Goal: Answer question/provide support: Share knowledge or assist other users

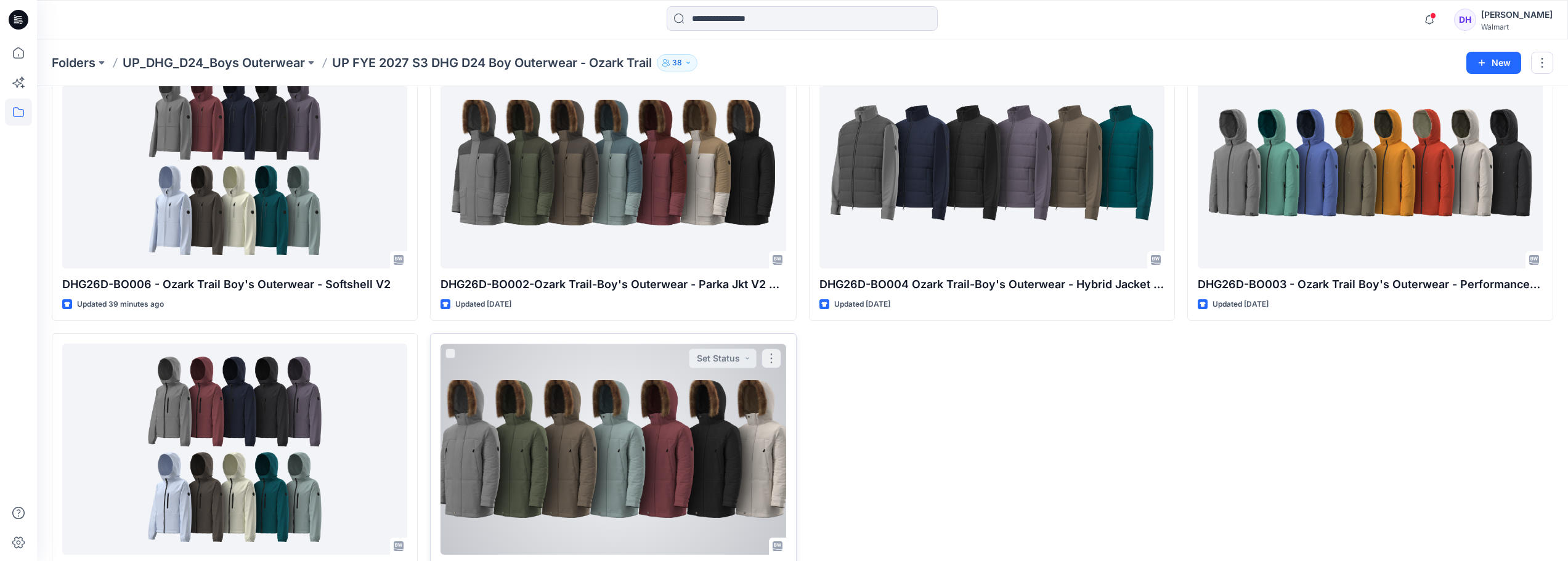
scroll to position [152, 0]
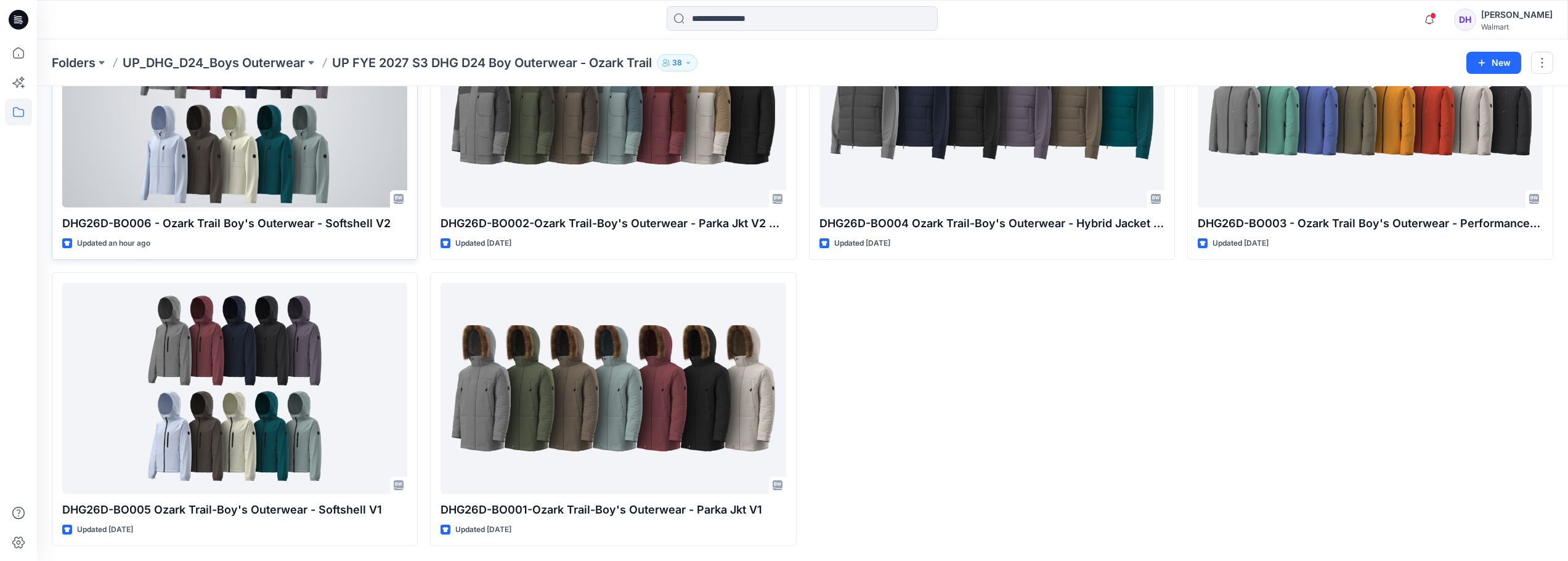
click at [283, 118] on div at bounding box center [234, 102] width 345 height 211
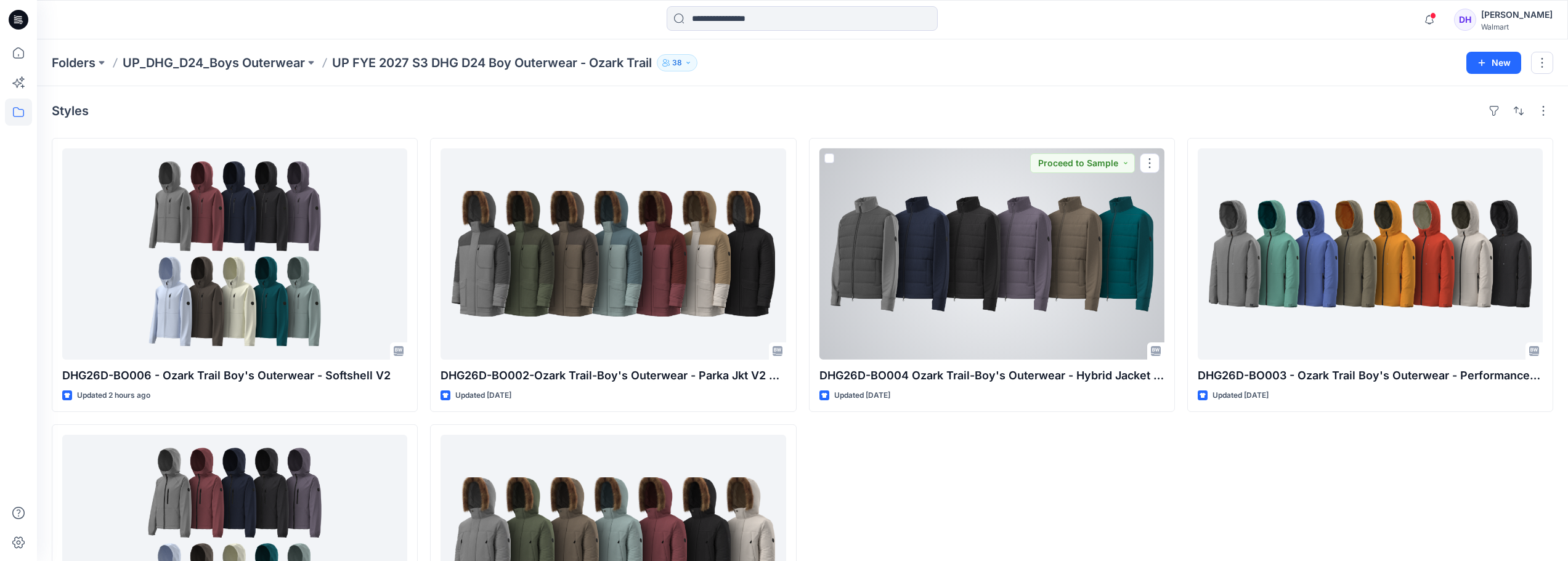
click at [1028, 256] on div at bounding box center [992, 254] width 345 height 211
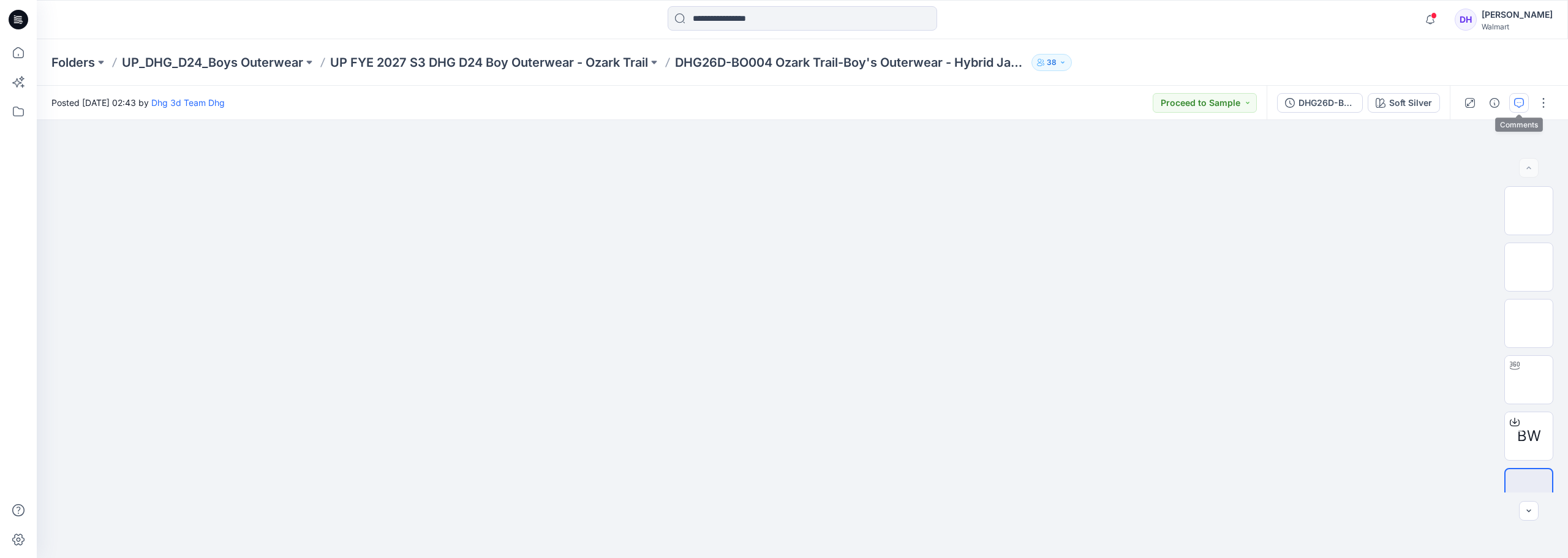
click at [1518, 107] on icon "button" at bounding box center [1519, 103] width 10 height 10
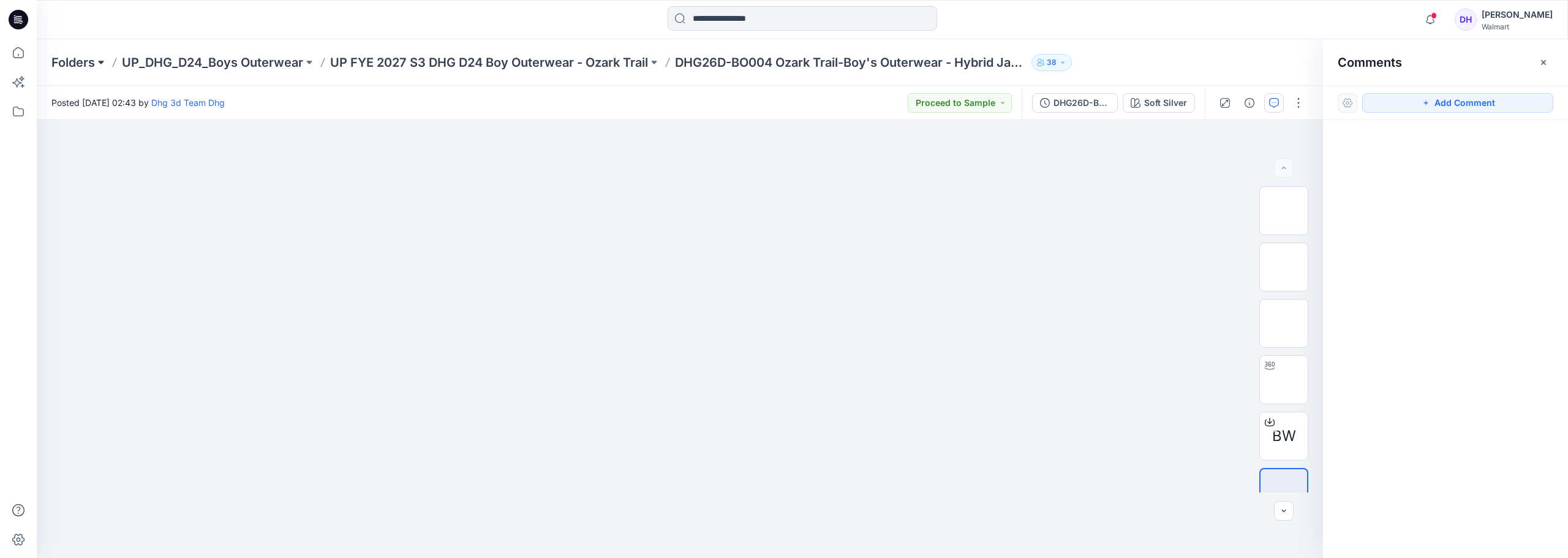
click at [98, 66] on button at bounding box center [100, 62] width 12 height 17
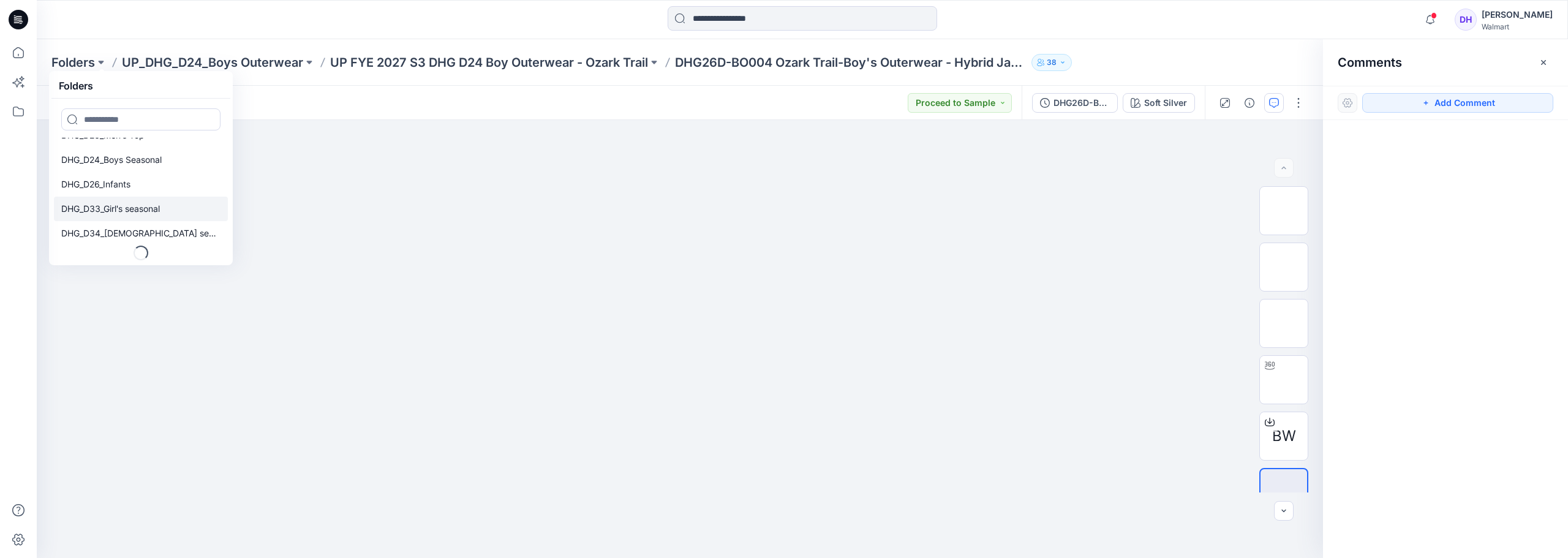
scroll to position [89, 0]
click at [77, 58] on p "Folders" at bounding box center [72, 62] width 44 height 17
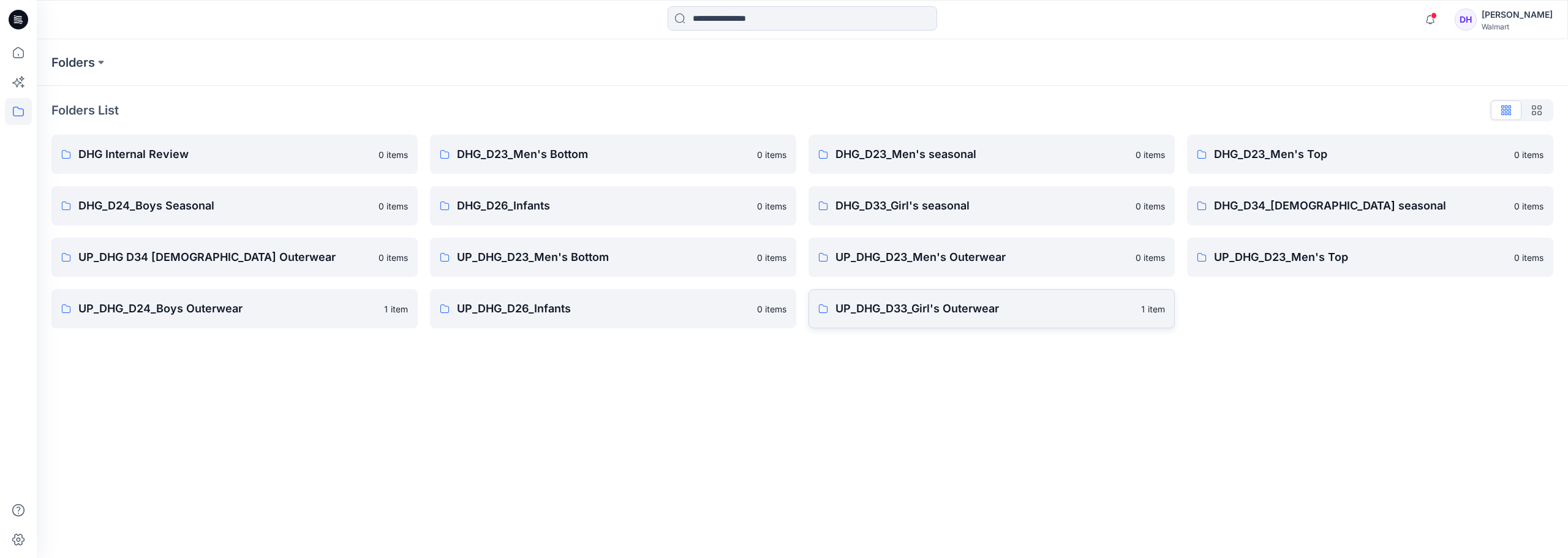
click at [914, 294] on link "UP_DHG_D33_Girl's Outerwear 1 item" at bounding box center [991, 308] width 367 height 39
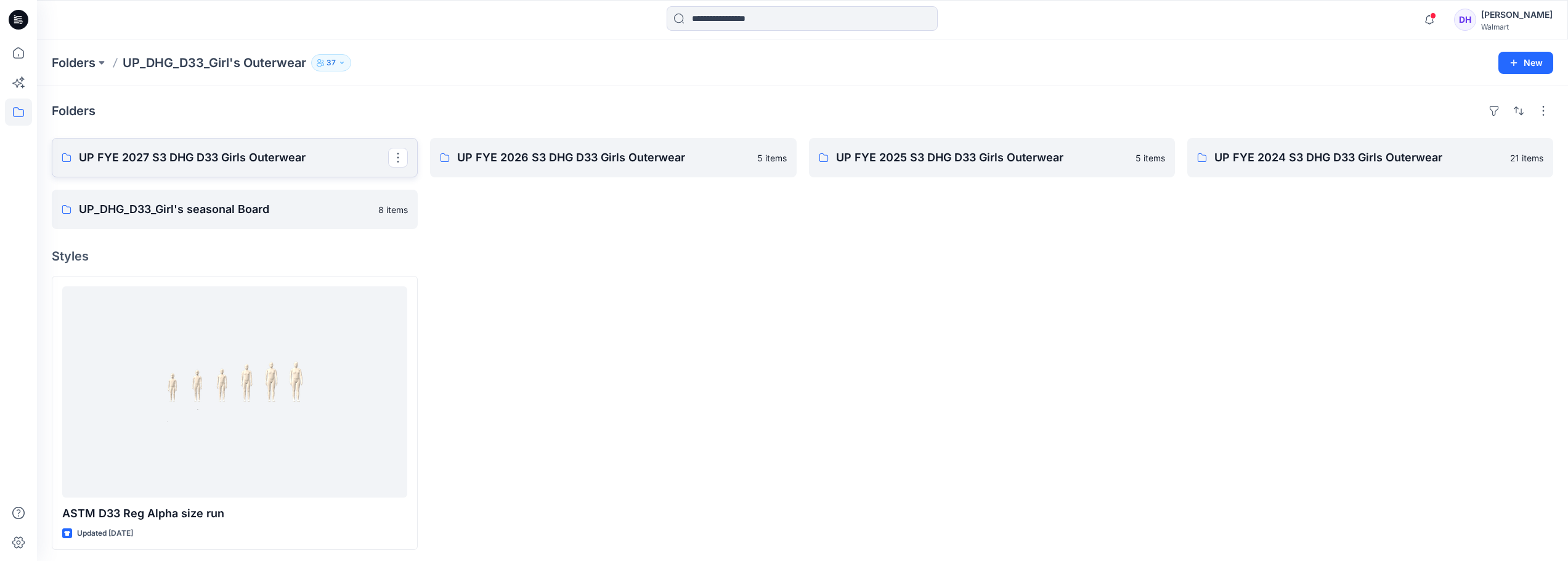
click at [207, 173] on link "UP FYE 2027 S3 DHG D33 Girls Outerwear" at bounding box center [234, 158] width 366 height 39
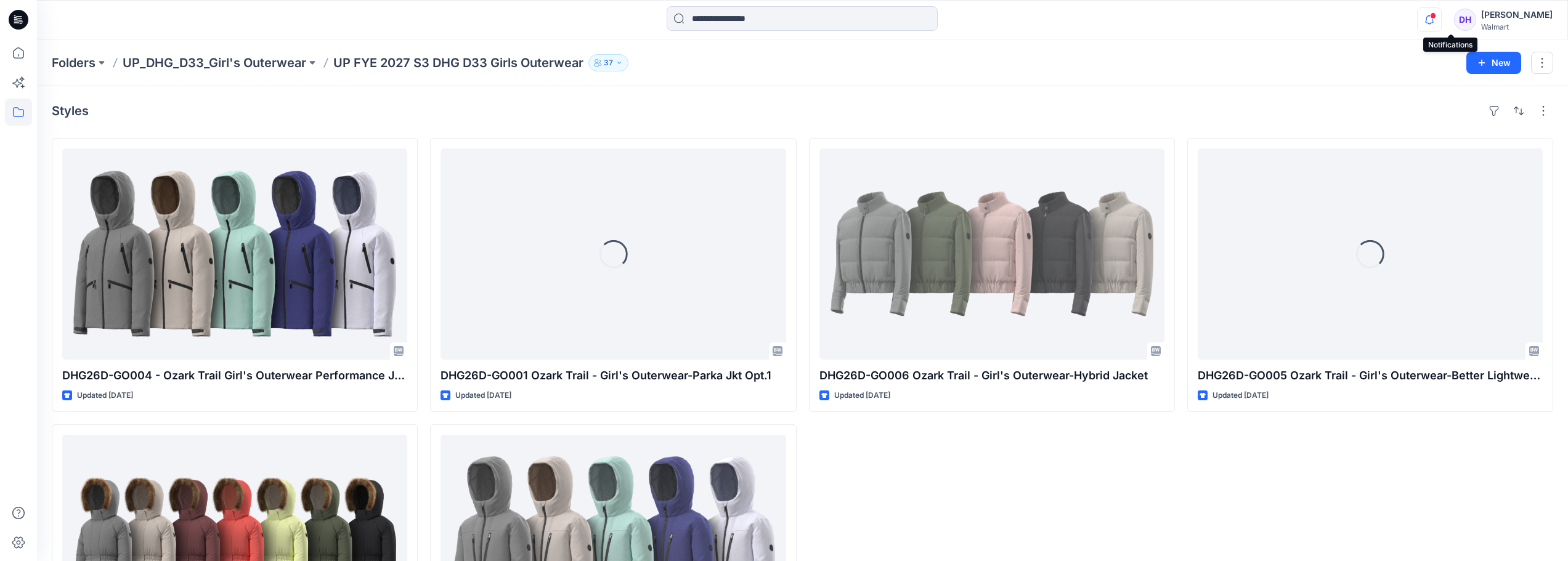
click at [1441, 21] on icon "button" at bounding box center [1429, 20] width 23 height 24
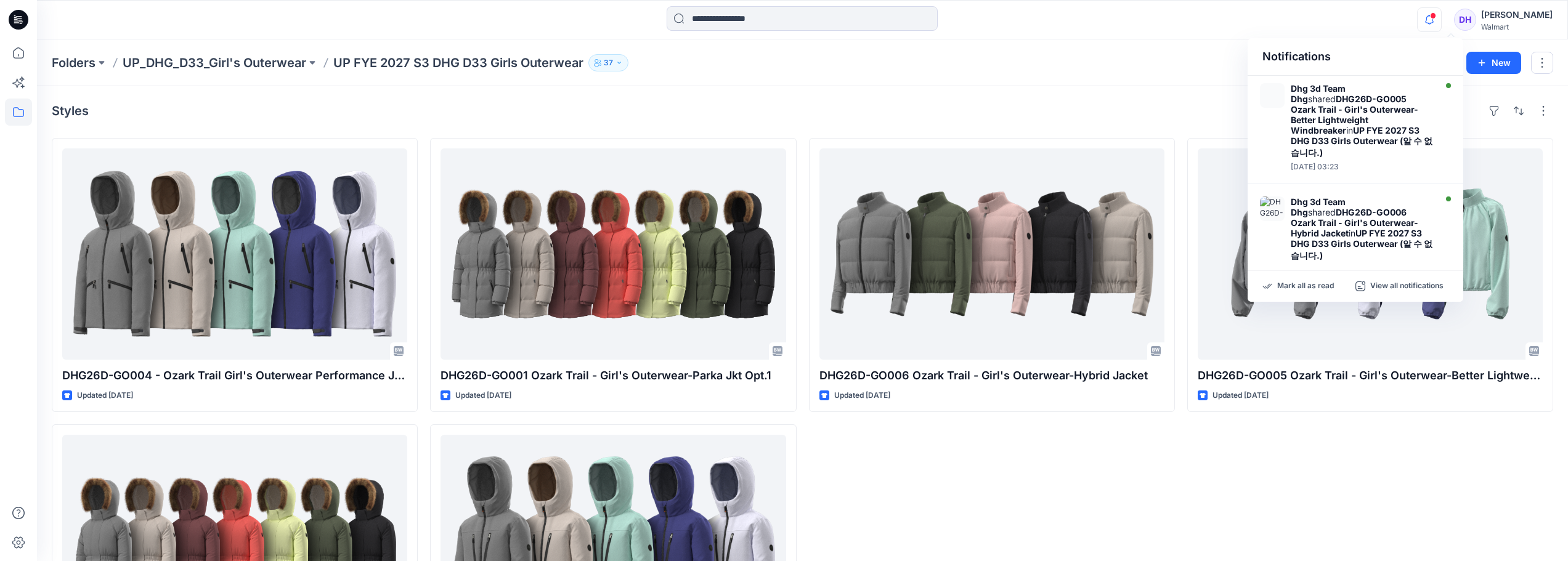
click at [1092, 103] on div "Styles" at bounding box center [802, 110] width 1502 height 20
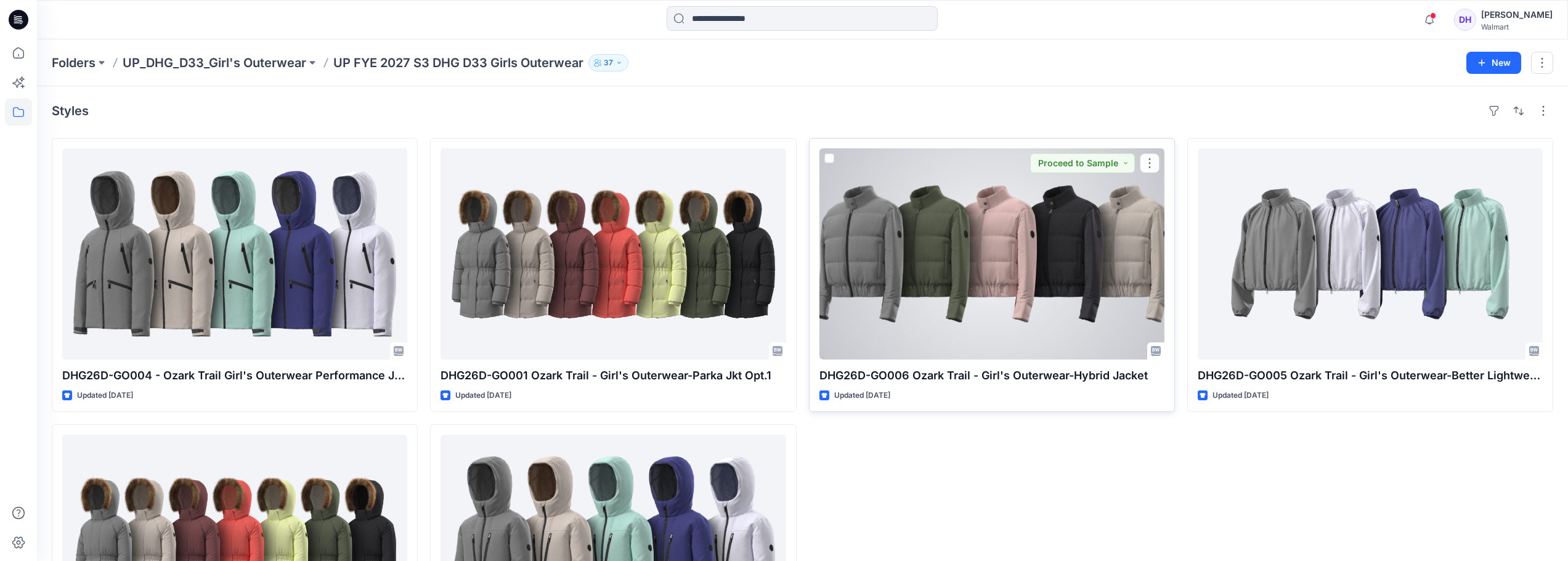
click at [1043, 318] on div at bounding box center [992, 254] width 345 height 211
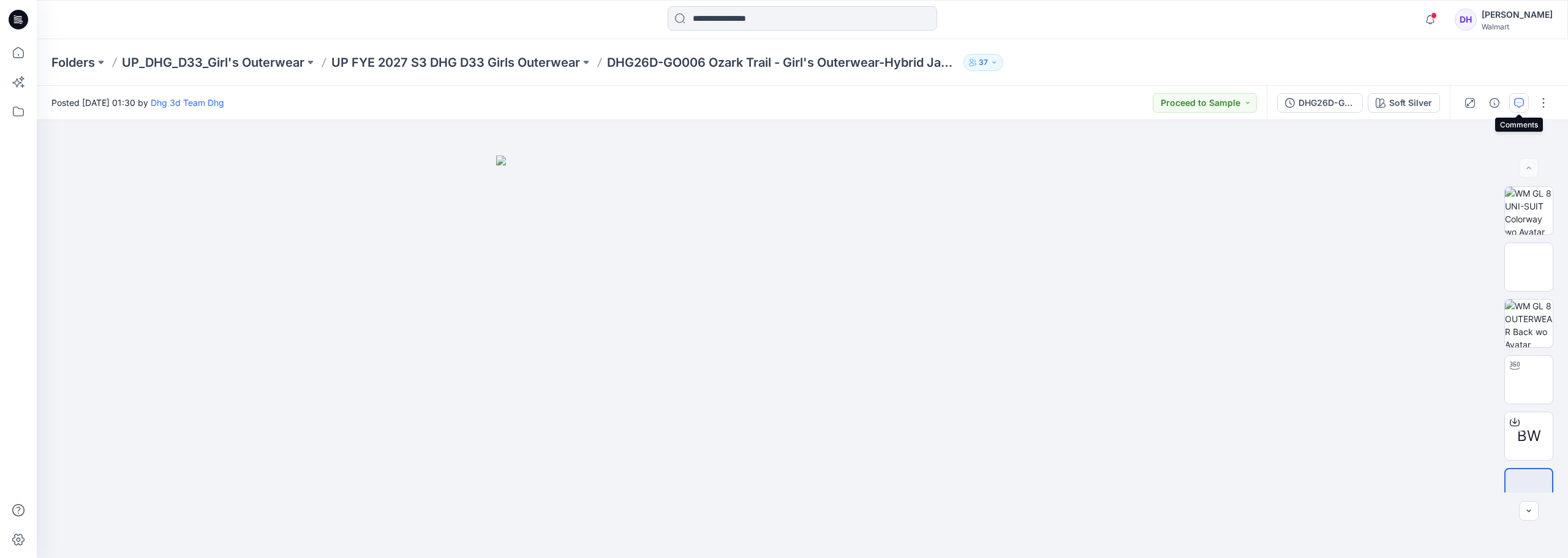
click at [1521, 96] on button "button" at bounding box center [1519, 102] width 19 height 19
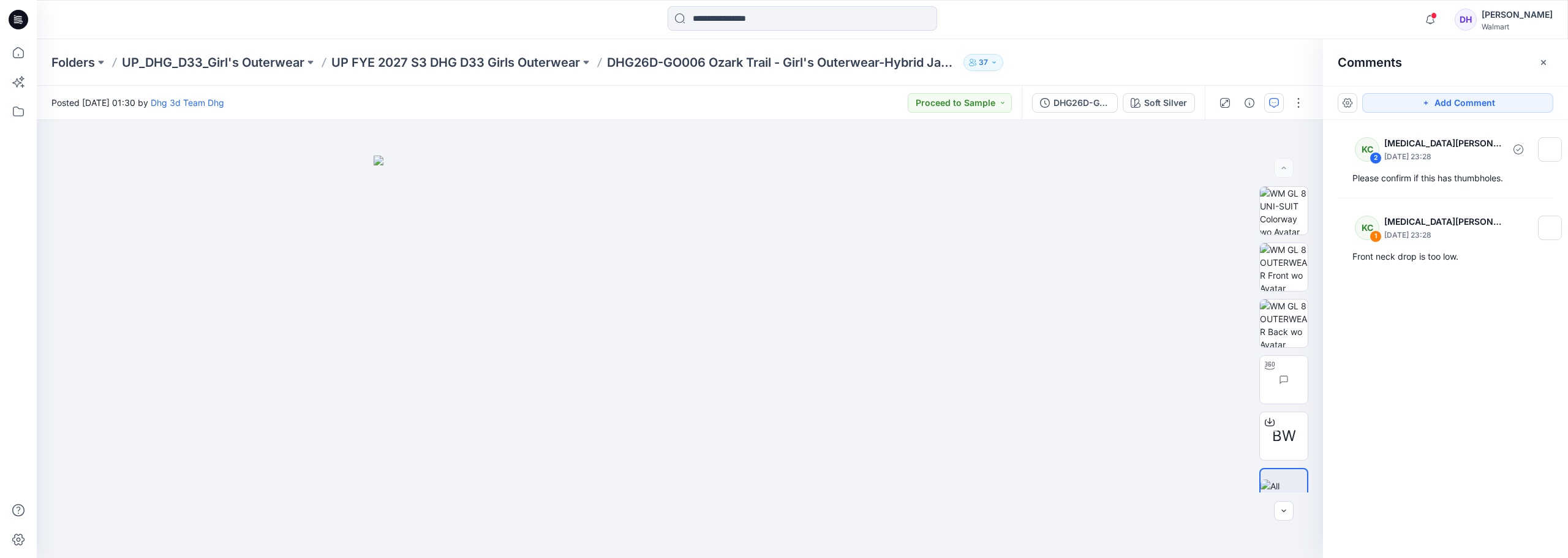
drag, startPoint x: 1472, startPoint y: 170, endPoint x: 1523, endPoint y: 340, distance: 177.5
click at [1523, 340] on div "KC 2 Kyra Cobb September 12, 2025 23:28 Please confirm if this has thumbholes. …" at bounding box center [1445, 316] width 245 height 393
click at [1439, 182] on div "Please confirm if this has thumbholes." at bounding box center [1445, 178] width 187 height 15
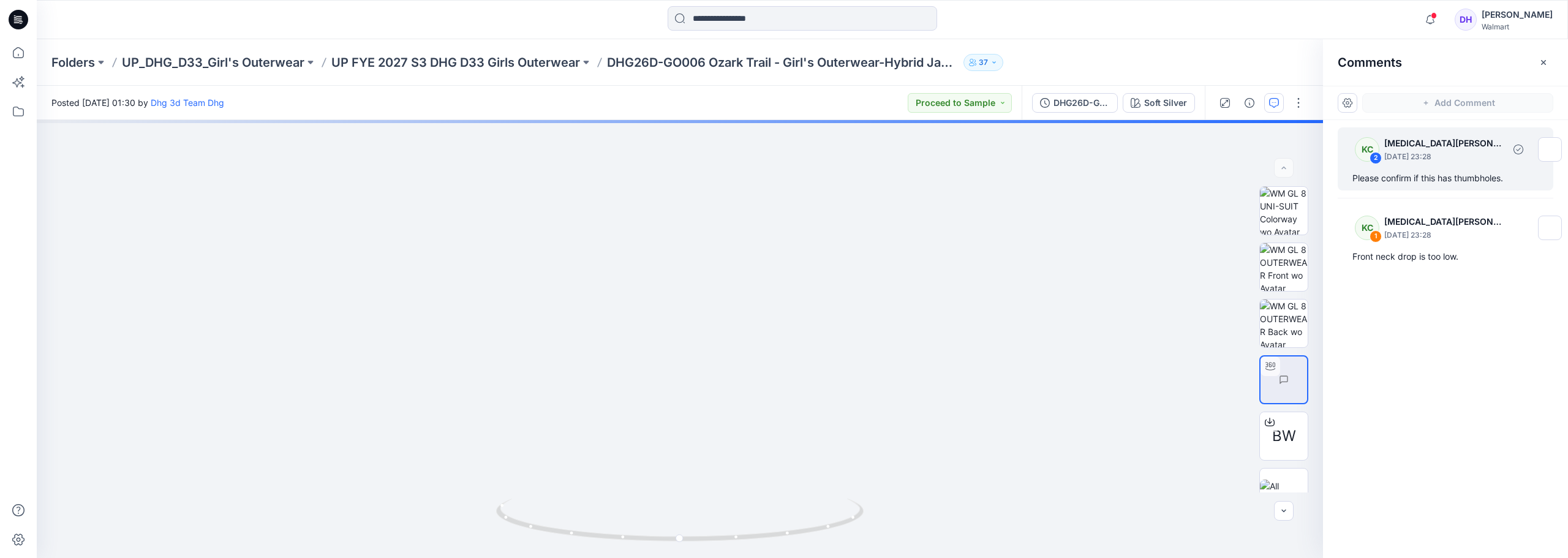
click at [1439, 182] on div "Please confirm if this has thumbholes." at bounding box center [1445, 178] width 187 height 15
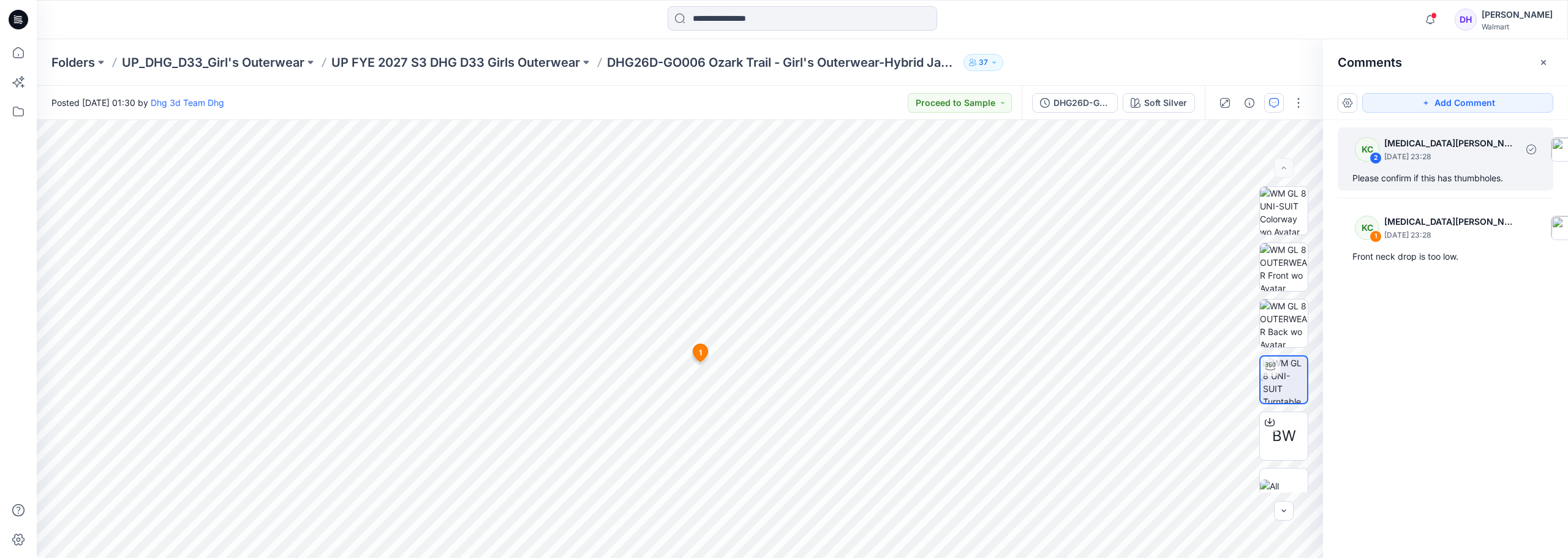
click at [1368, 141] on div "KC" at bounding box center [1367, 149] width 24 height 24
click at [1532, 175] on div "Please confirm if this has thumbholes." at bounding box center [1445, 178] width 187 height 15
click at [1450, 104] on button "Add Comment" at bounding box center [1458, 102] width 191 height 19
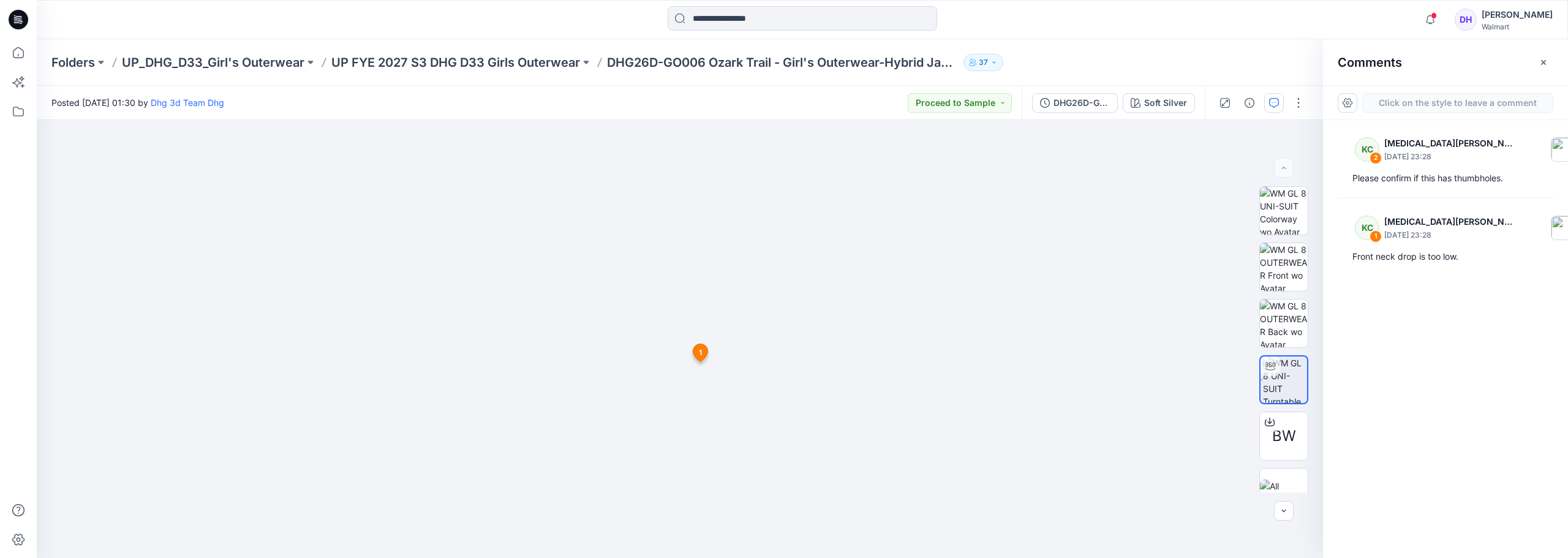
click at [1411, 104] on button "Click on the style to leave a comment" at bounding box center [1458, 102] width 191 height 19
click at [1409, 98] on button "Click on the style to leave a comment" at bounding box center [1458, 102] width 191 height 19
click at [1411, 105] on button "Click on the style to leave a comment" at bounding box center [1458, 102] width 191 height 19
click at [1449, 104] on button "Click on the style to leave a comment" at bounding box center [1458, 102] width 191 height 19
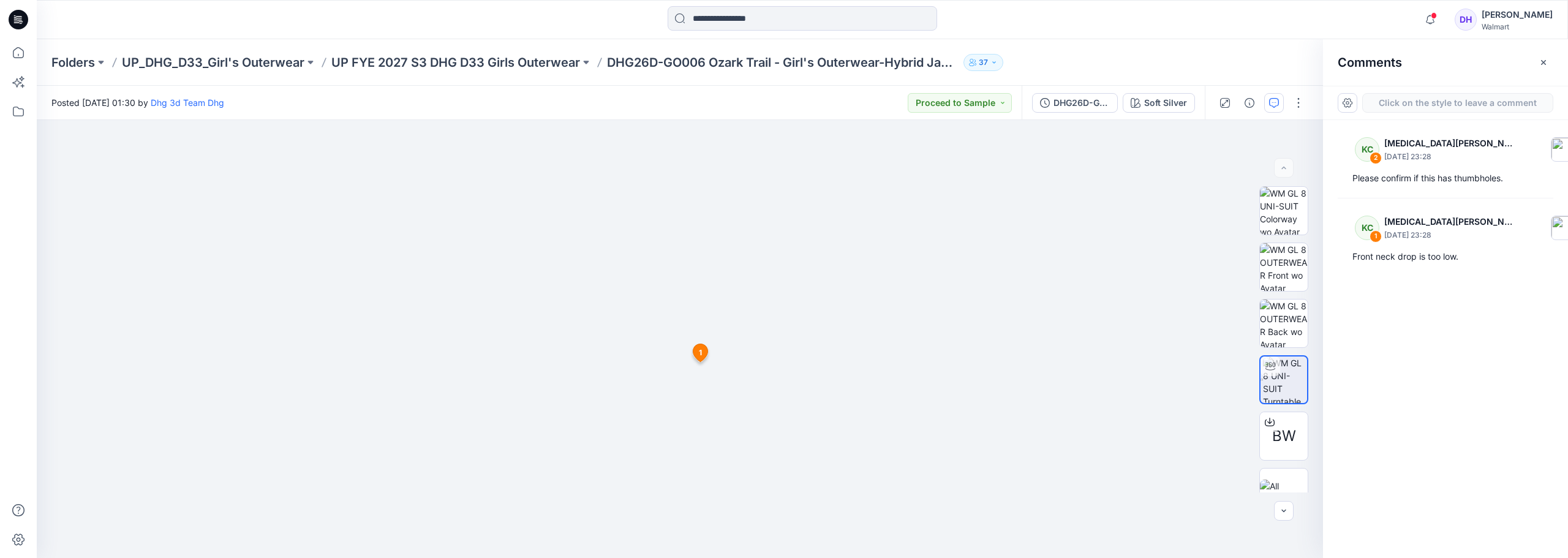
click at [1449, 104] on button "Click on the style to leave a comment" at bounding box center [1458, 102] width 191 height 19
click at [1382, 157] on div "KC 2 Kyra Cobb September 12, 2025 23:28" at bounding box center [1465, 149] width 240 height 33
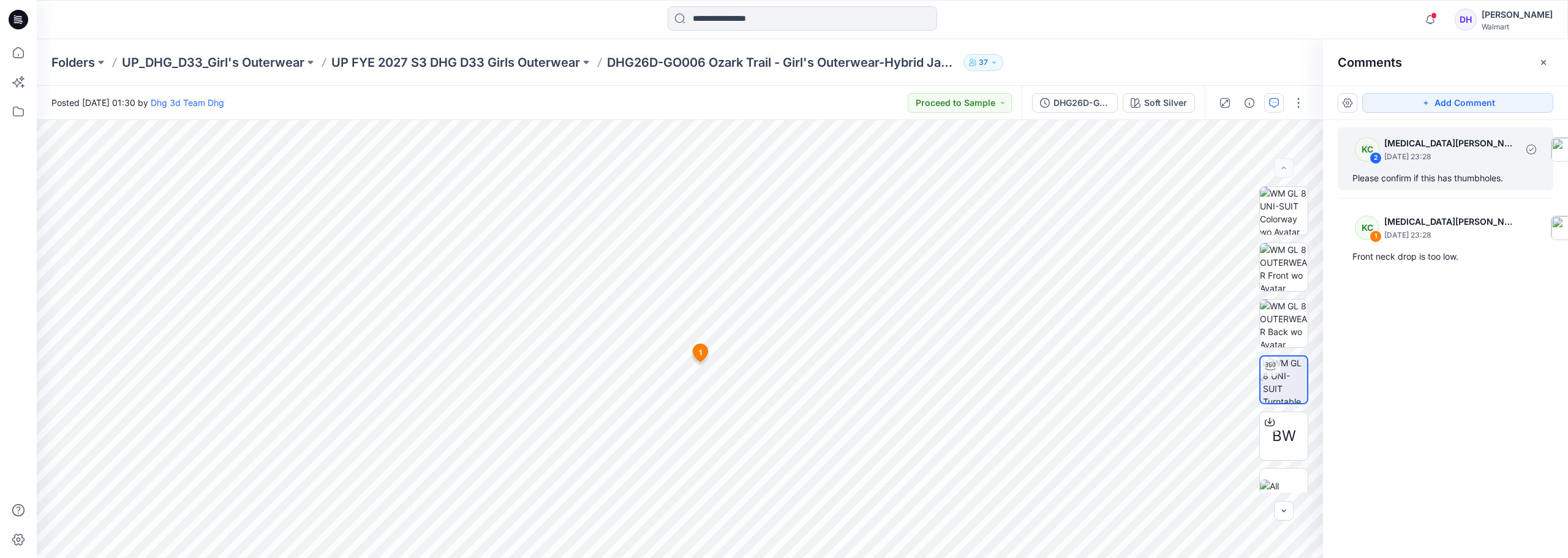
click at [1551, 147] on img at bounding box center [1563, 149] width 24 height 24
click at [1454, 238] on p "September 12, 2025 23:28" at bounding box center [1450, 235] width 133 height 12
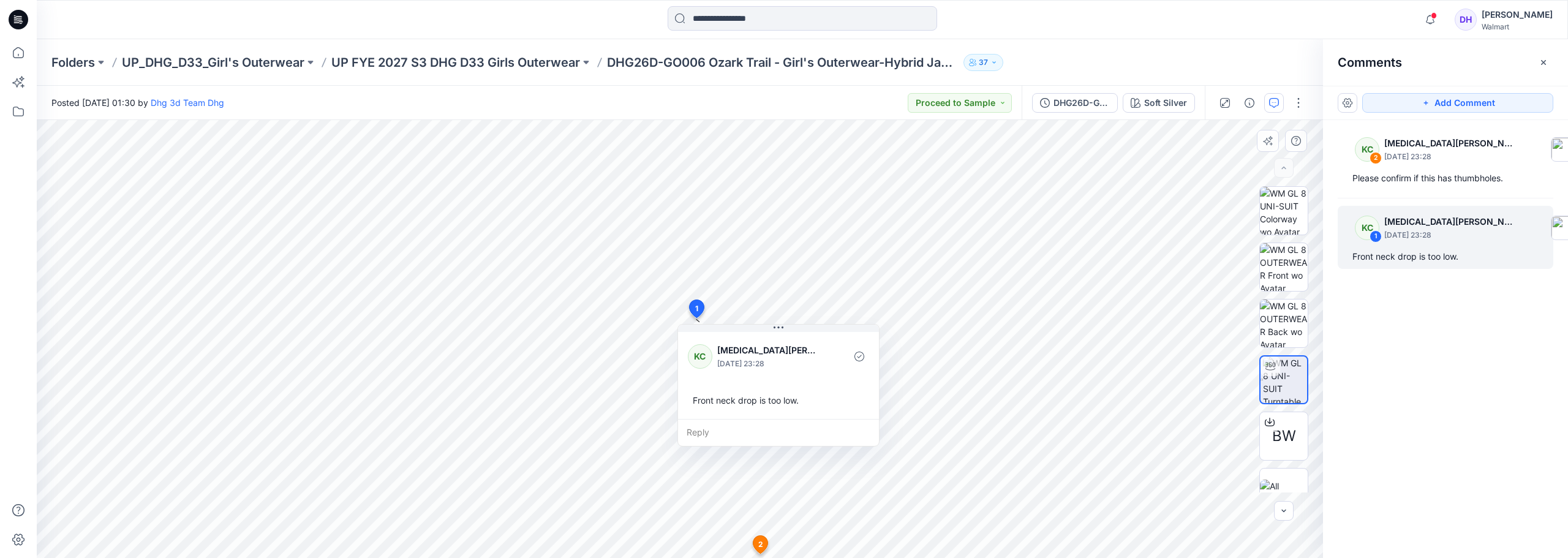
click at [760, 542] on span "2" at bounding box center [760, 545] width 5 height 11
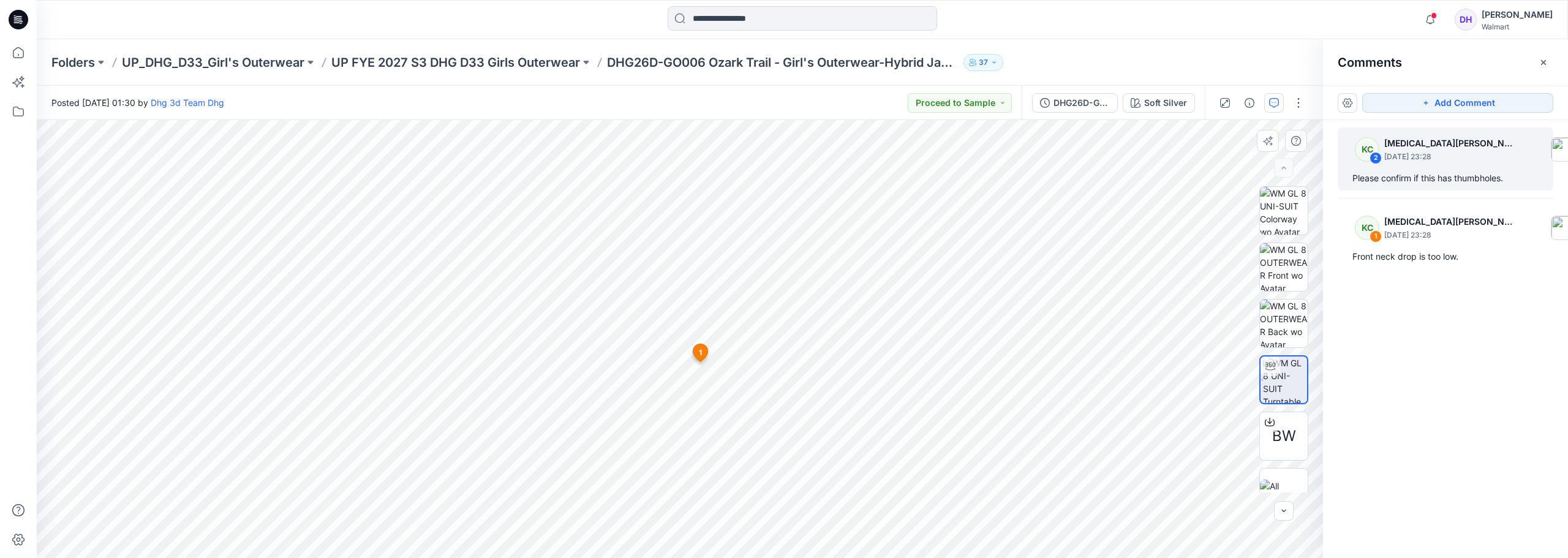
drag, startPoint x: 1313, startPoint y: 440, endPoint x: 1315, endPoint y: 461, distance: 21.1
click at [1315, 461] on div "BW" at bounding box center [1284, 340] width 78 height 306
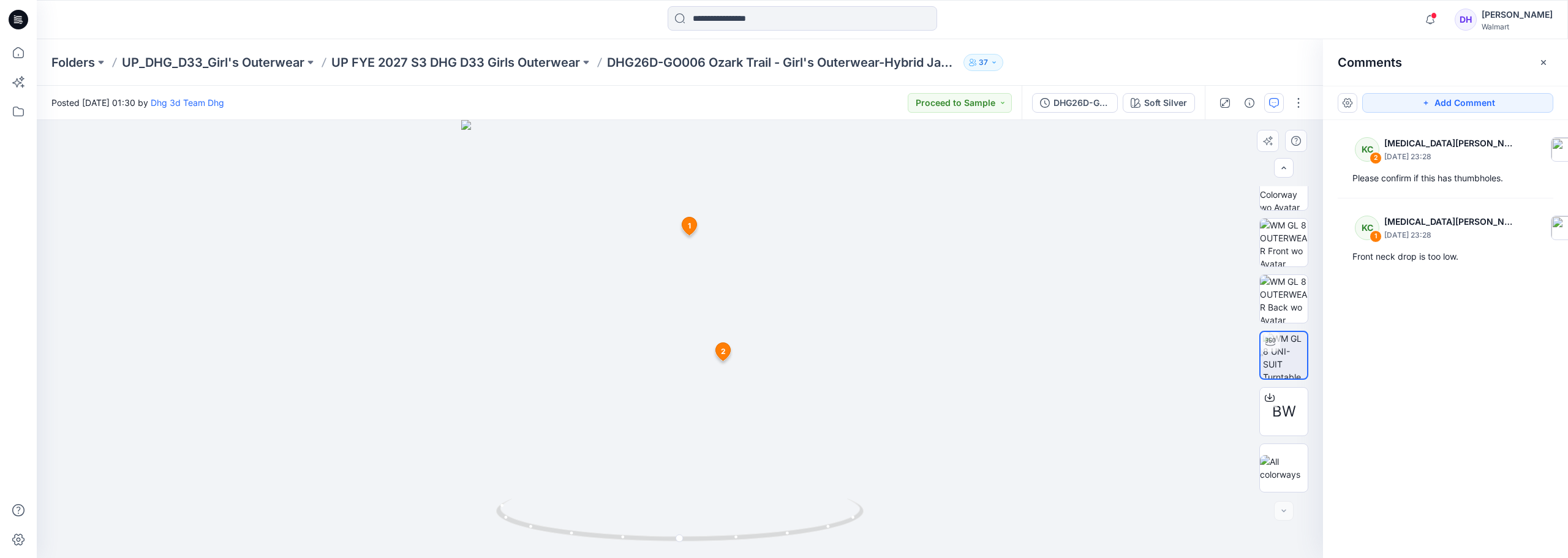
drag, startPoint x: 567, startPoint y: 458, endPoint x: 563, endPoint y: 415, distance: 43.2
click at [563, 415] on img at bounding box center [680, 339] width 438 height 438
click at [719, 352] on icon at bounding box center [723, 351] width 15 height 18
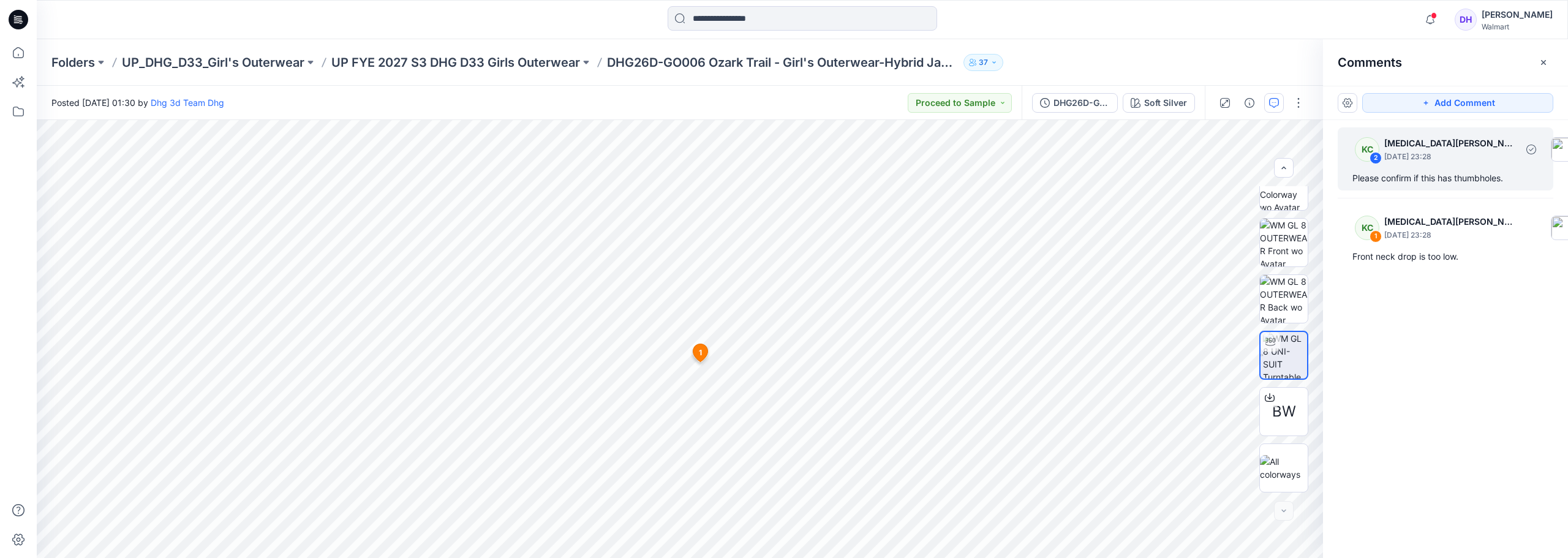
click at [1373, 157] on div "2" at bounding box center [1375, 158] width 12 height 12
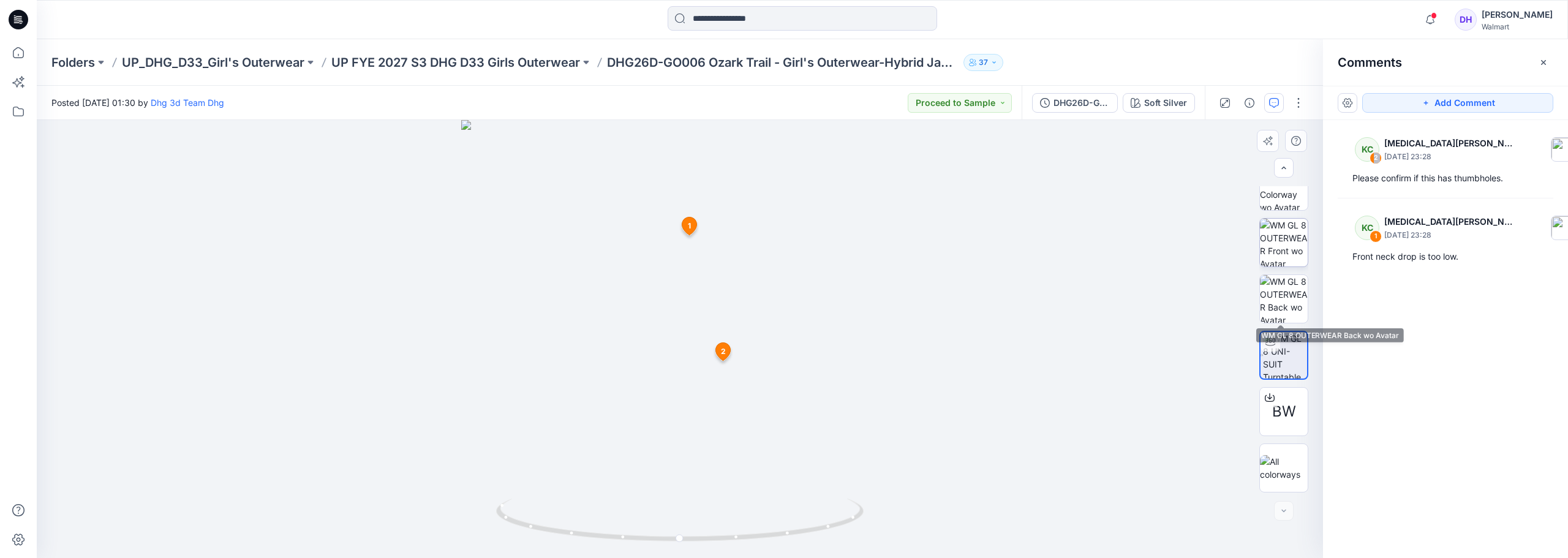
click at [1286, 243] on img at bounding box center [1283, 242] width 47 height 47
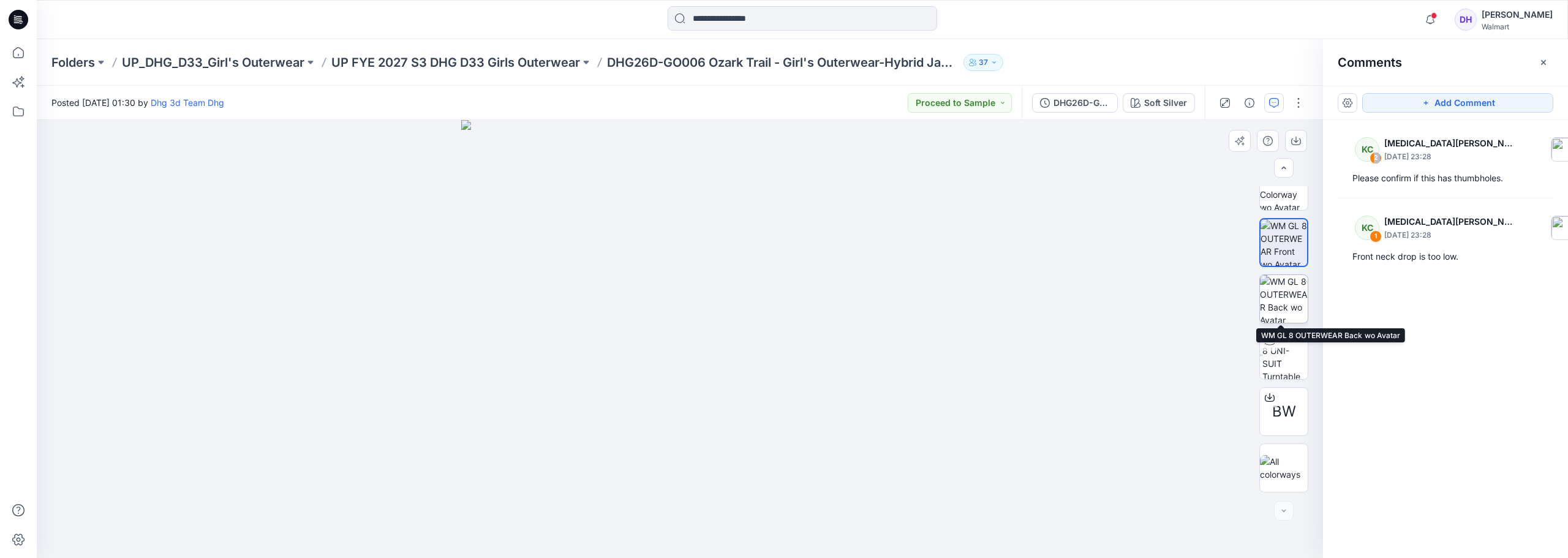
click at [1285, 300] on img at bounding box center [1283, 298] width 47 height 47
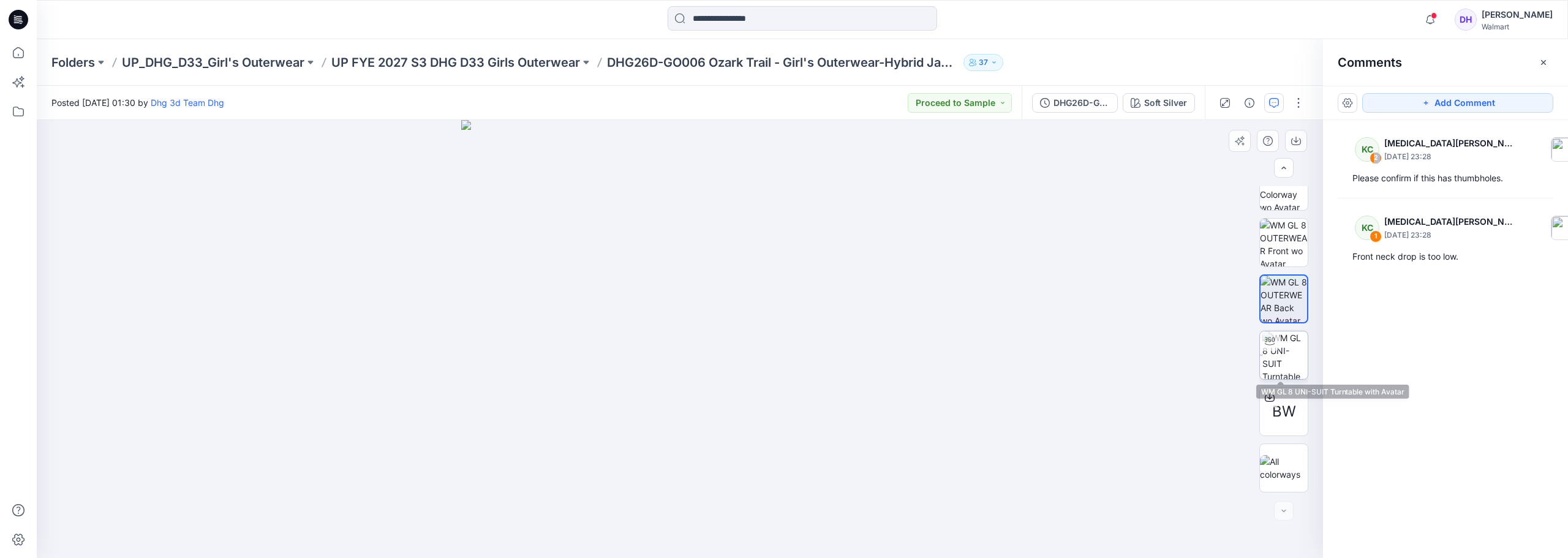
click at [1286, 377] on img at bounding box center [1285, 355] width 45 height 47
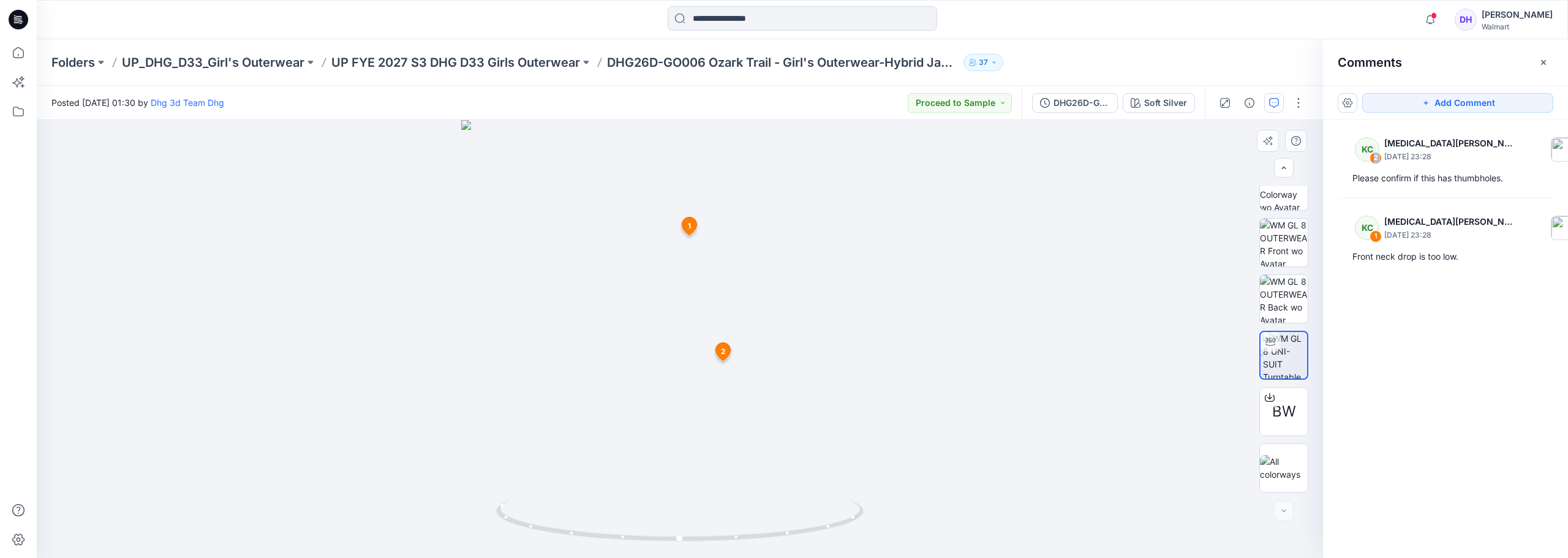
click at [719, 355] on icon at bounding box center [723, 351] width 15 height 18
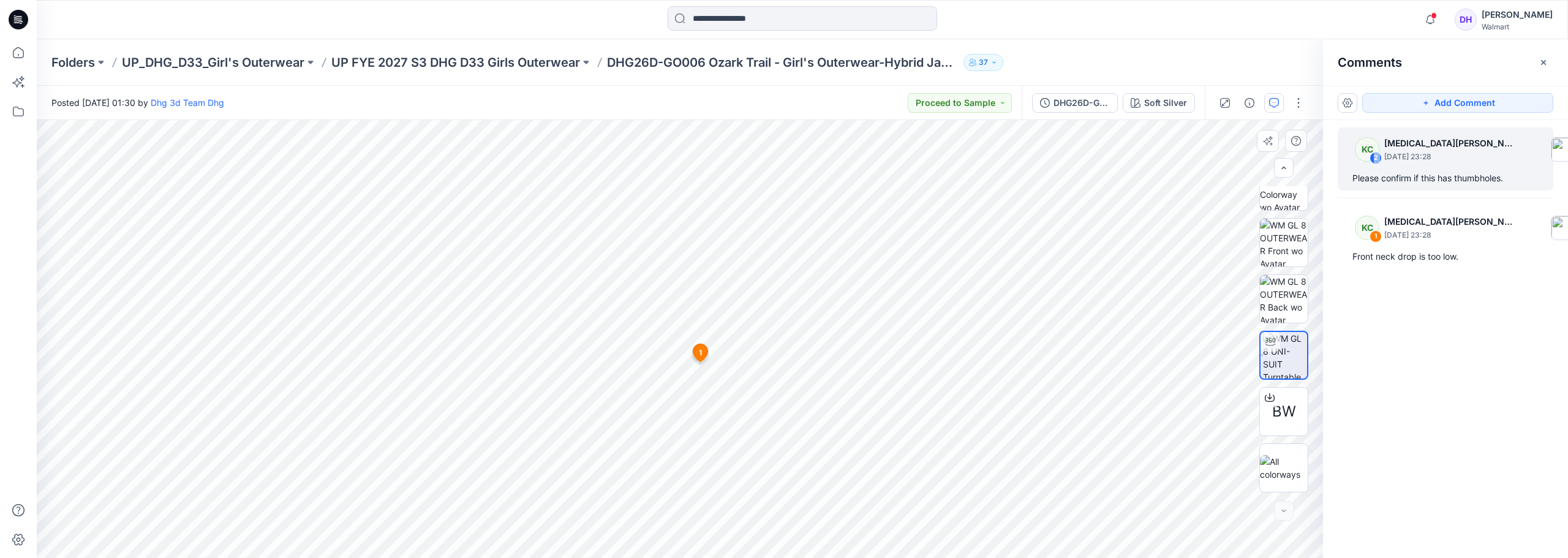
click at [703, 354] on icon at bounding box center [700, 352] width 15 height 18
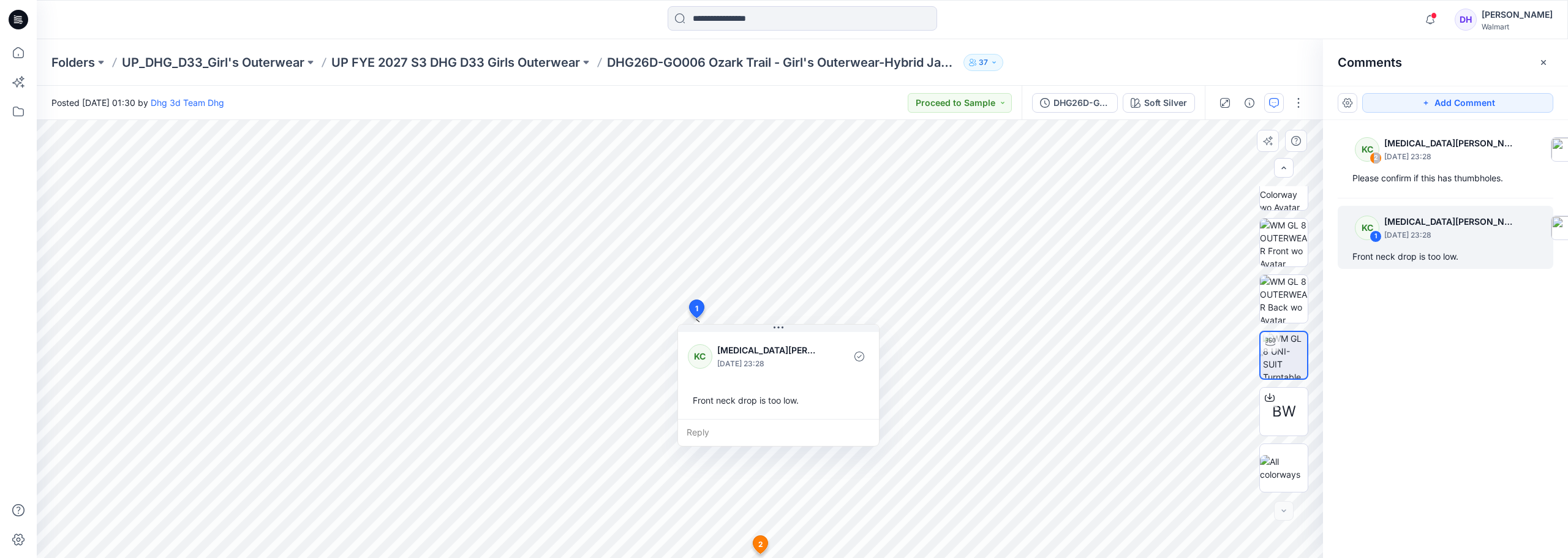
click at [761, 546] on span "2" at bounding box center [760, 545] width 5 height 11
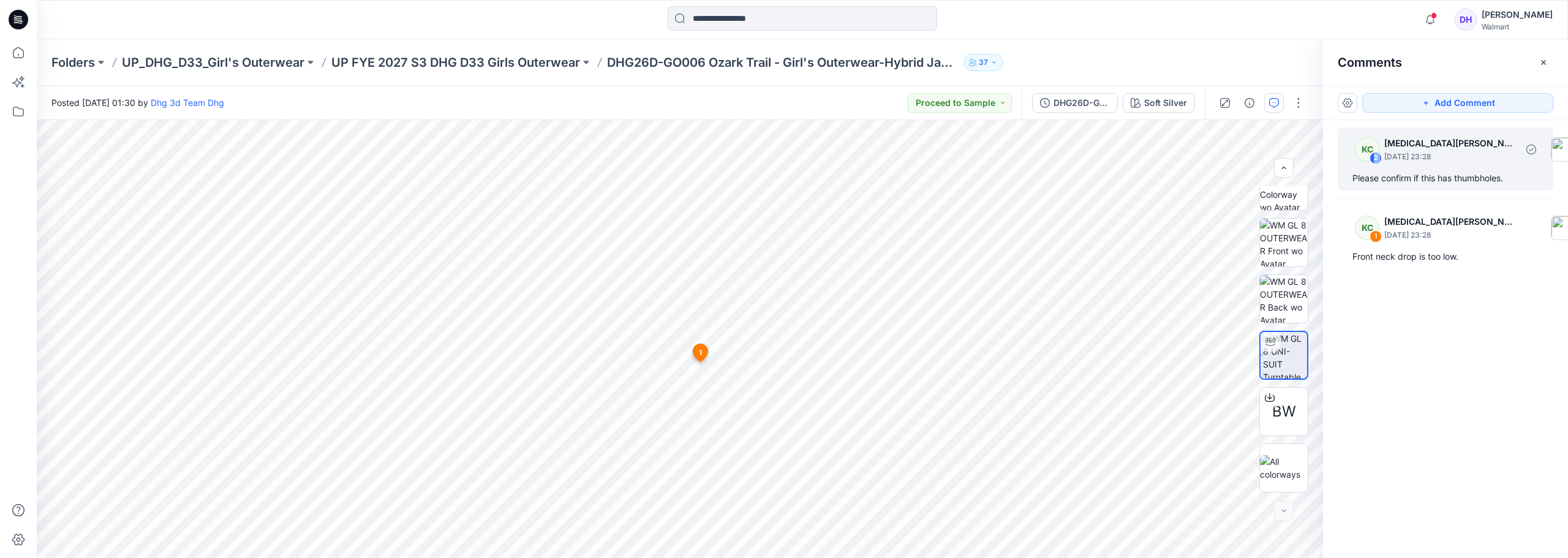
click at [1378, 152] on div "2" at bounding box center [1375, 158] width 12 height 12
click at [1428, 162] on p "September 12, 2025 23:28" at bounding box center [1450, 156] width 133 height 12
click at [1429, 164] on div "KC 2 Kyra Cobb September 12, 2025 23:28" at bounding box center [1465, 149] width 240 height 33
click at [1551, 147] on img at bounding box center [1563, 149] width 24 height 24
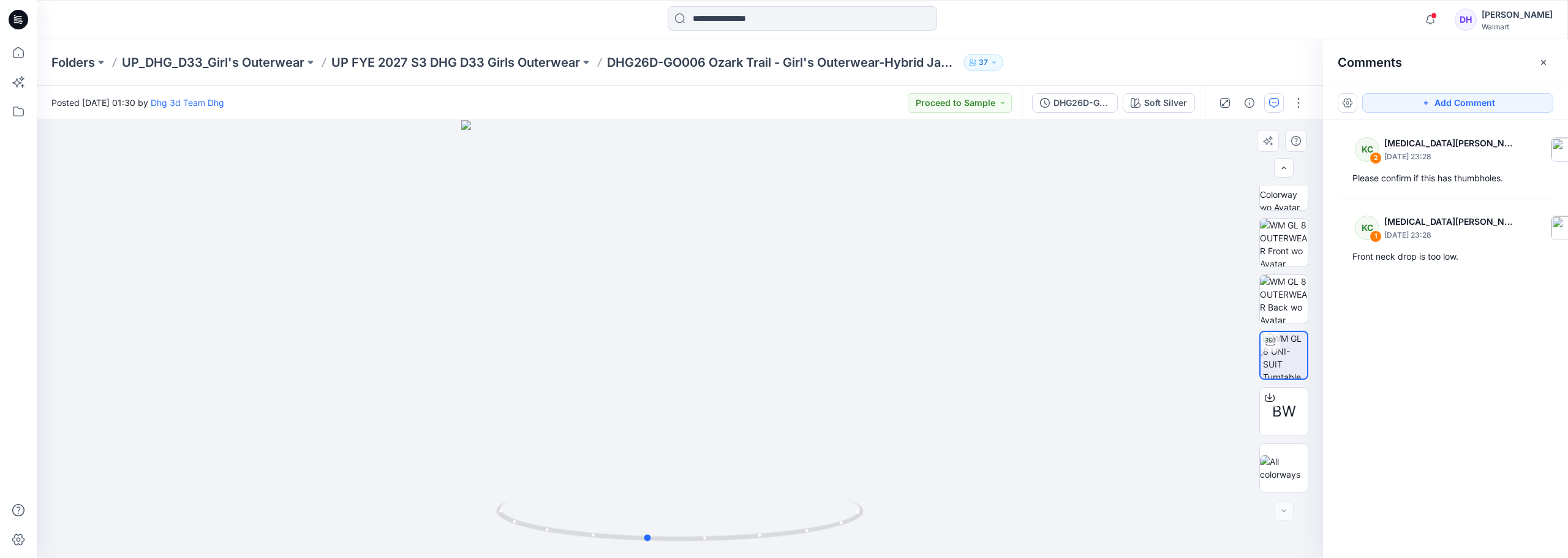
drag, startPoint x: 706, startPoint y: 399, endPoint x: 597, endPoint y: 397, distance: 109.0
click at [584, 401] on div at bounding box center [680, 339] width 1287 height 438
drag, startPoint x: 652, startPoint y: 392, endPoint x: 573, endPoint y: 385, distance: 79.3
click at [573, 385] on div at bounding box center [680, 339] width 1287 height 438
drag, startPoint x: 645, startPoint y: 384, endPoint x: 618, endPoint y: 383, distance: 27.0
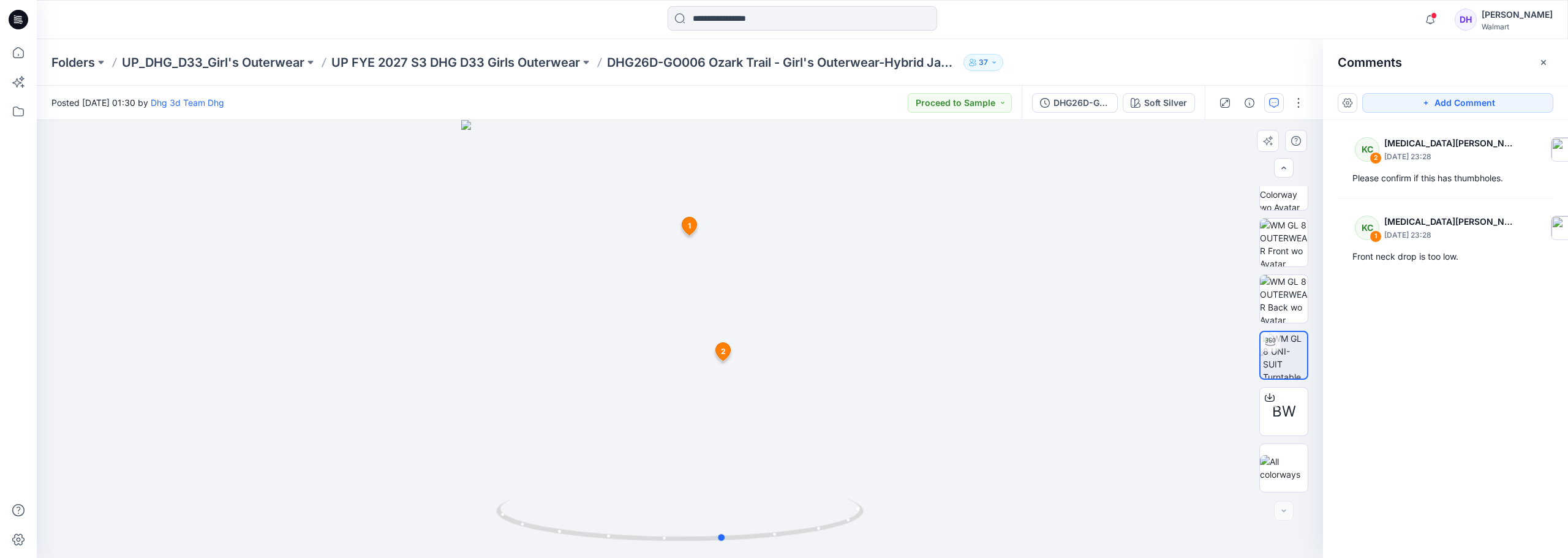
click at [618, 383] on div at bounding box center [680, 339] width 1287 height 438
click at [723, 353] on span "2" at bounding box center [723, 352] width 5 height 11
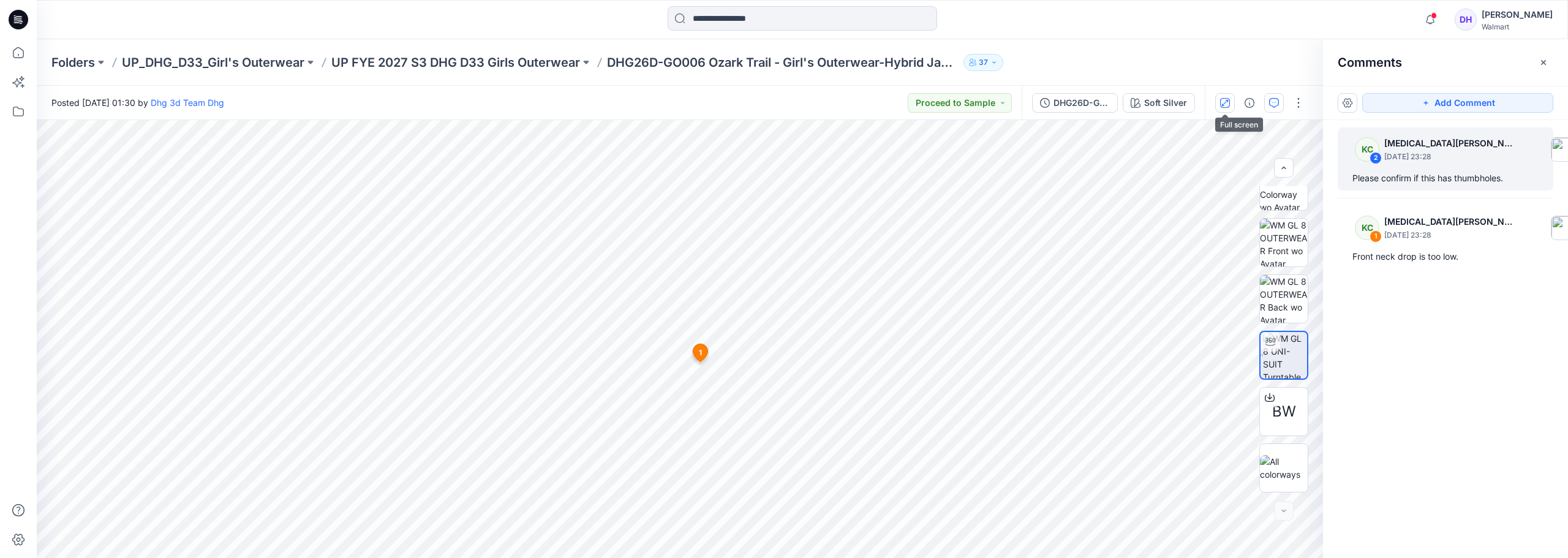
click at [1225, 102] on icon "button" at bounding box center [1225, 102] width 6 height 6
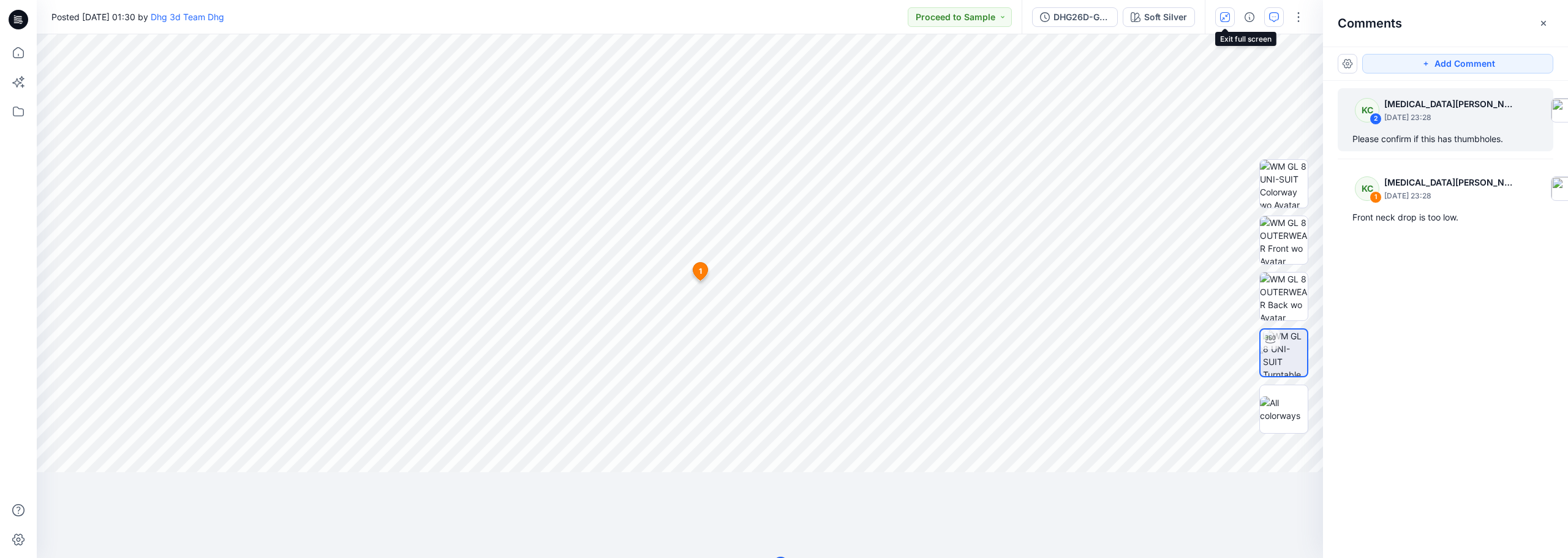
scroll to position [0, 0]
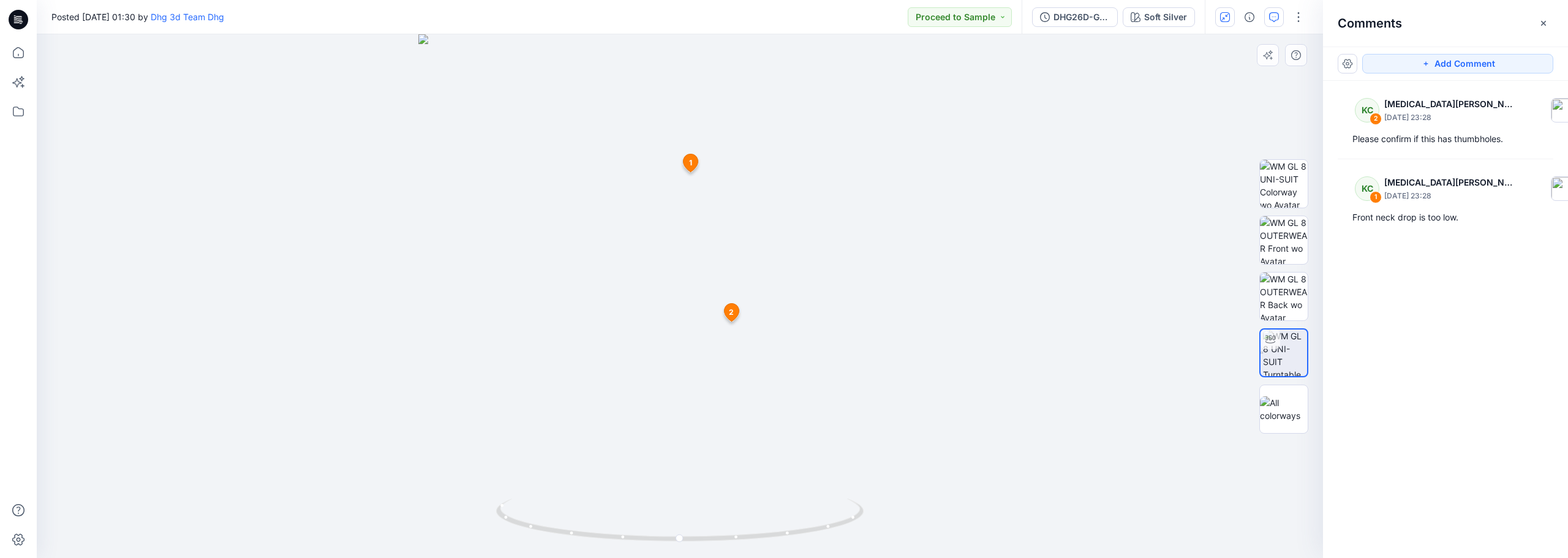
click at [725, 321] on icon at bounding box center [732, 315] width 20 height 23
click at [730, 313] on span "2" at bounding box center [731, 313] width 5 height 11
click at [731, 314] on span "2" at bounding box center [731, 313] width 5 height 11
click at [1526, 110] on icon "button" at bounding box center [1531, 110] width 10 height 10
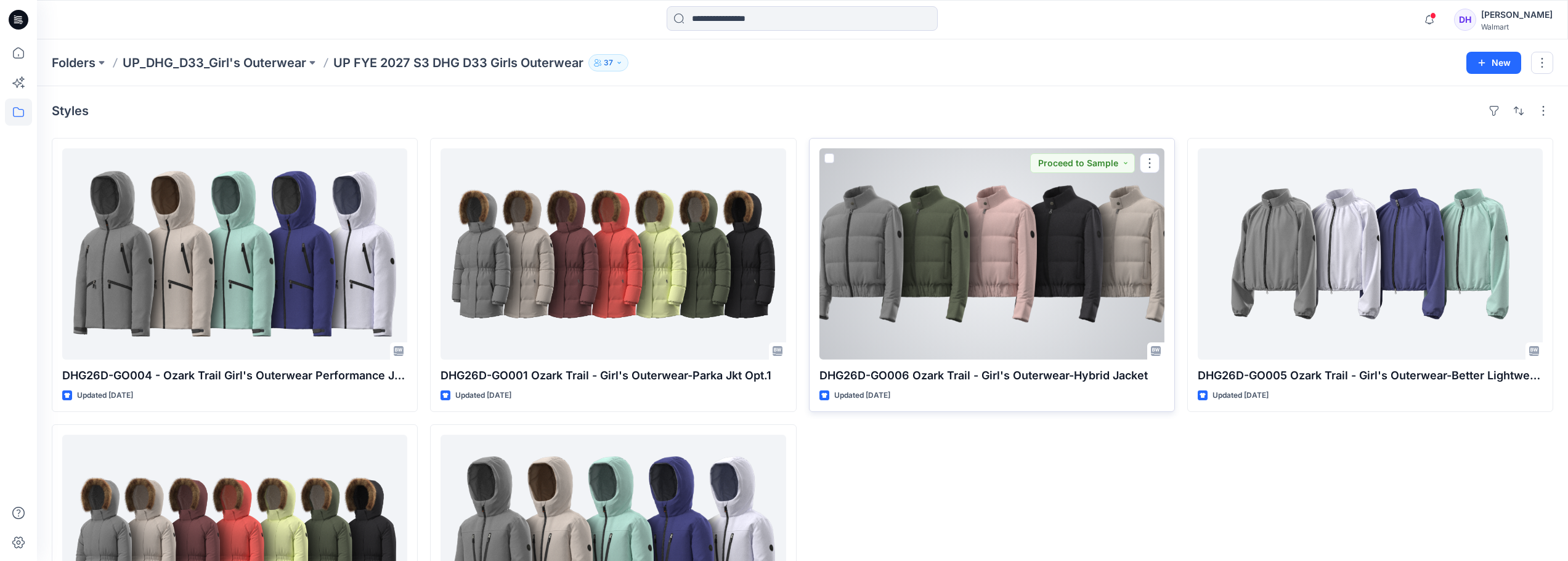
click at [999, 284] on div at bounding box center [992, 254] width 345 height 211
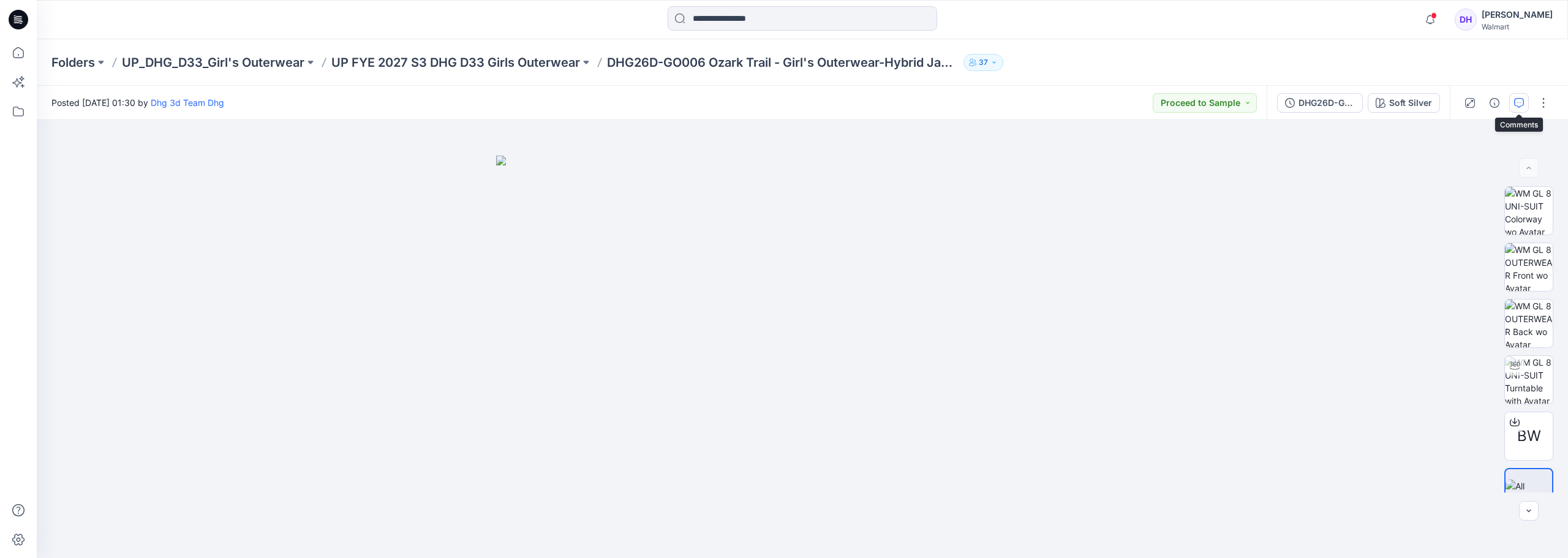
click at [1518, 108] on button "button" at bounding box center [1519, 102] width 19 height 19
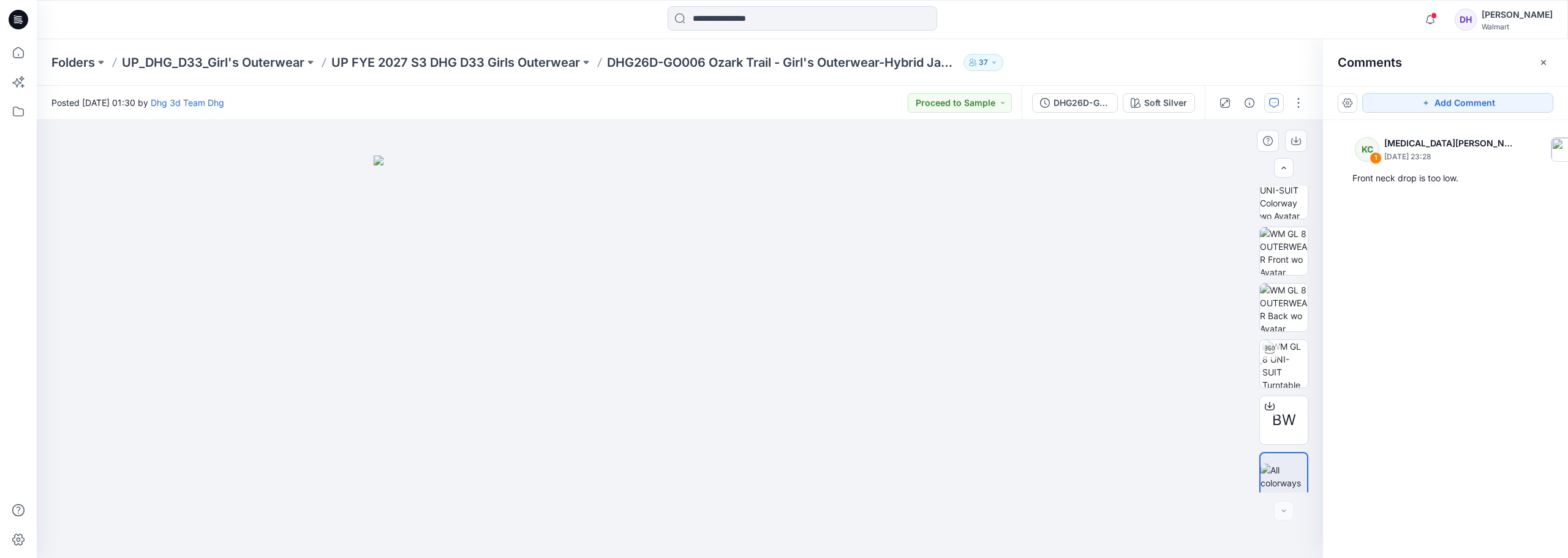
scroll to position [24, 0]
click at [1289, 474] on img at bounding box center [1284, 468] width 46 height 26
click at [1289, 473] on img at bounding box center [1284, 468] width 46 height 26
